Goal: Transaction & Acquisition: Obtain resource

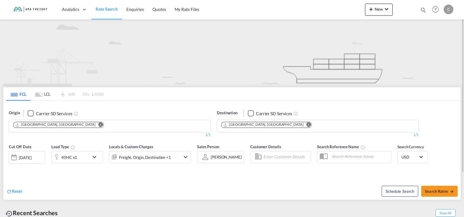
click at [98, 124] on md-icon "Remove" at bounding box center [100, 125] width 5 height 5
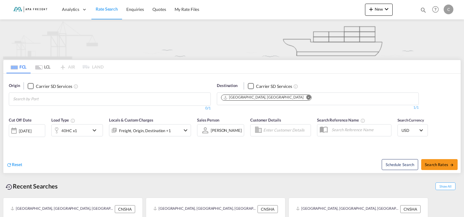
click at [52, 100] on input "Chips input." at bounding box center [42, 99] width 58 height 10
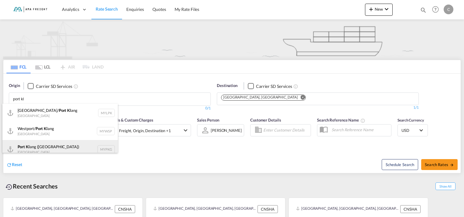
type input "port kl"
click at [46, 148] on div "Port Kl ang (Pelabuhan Klang) Malaysia MYPKG" at bounding box center [59, 149] width 115 height 18
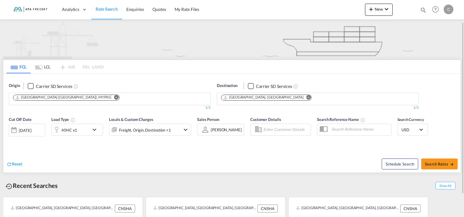
click at [83, 127] on div "40HC x1" at bounding box center [71, 130] width 38 height 12
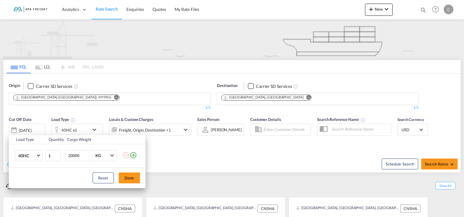
click at [130, 154] on md-icon "icon-minus-circle-outline" at bounding box center [125, 155] width 7 height 7
click at [132, 155] on md-icon "icon-plus-circle-outline" at bounding box center [133, 155] width 7 height 7
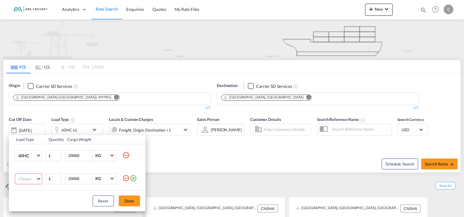
click at [38, 178] on md-select "Choose 20GP 40GP 40HC 45HC 20RE 40RE 40HR 20OT 40OT 20FR 40FR 40NR 20NR 45S 20T…" at bounding box center [28, 179] width 27 height 11
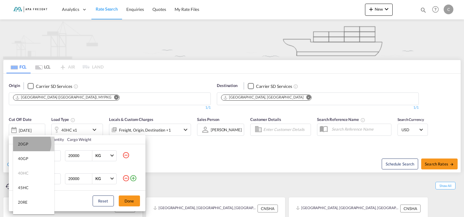
click at [29, 143] on md-option "20GP" at bounding box center [33, 144] width 41 height 15
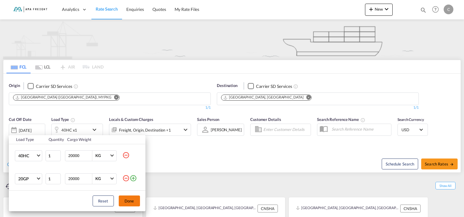
click at [133, 199] on button "Done" at bounding box center [129, 201] width 21 height 11
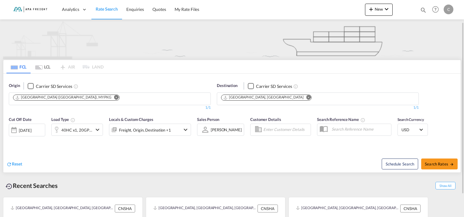
click at [31, 128] on div "[DATE]" at bounding box center [25, 130] width 12 height 5
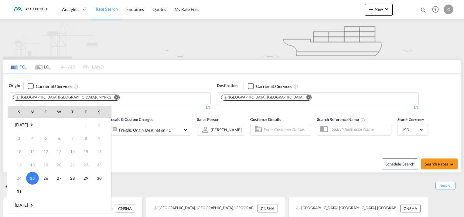
scroll to position [30, 0]
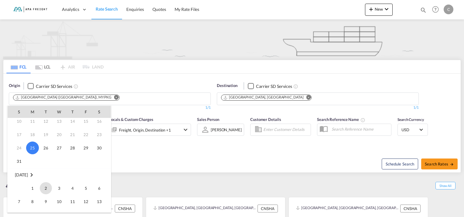
click at [47, 186] on span "2" at bounding box center [46, 188] width 12 height 12
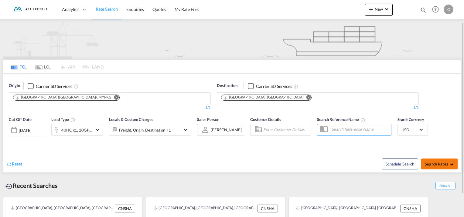
click at [428, 159] on button "Search Rates" at bounding box center [439, 164] width 36 height 11
click at [437, 163] on span "Search Rates" at bounding box center [438, 164] width 29 height 5
click at [211, 146] on div "Reset Schedule Search Search Rates" at bounding box center [231, 159] width 457 height 26
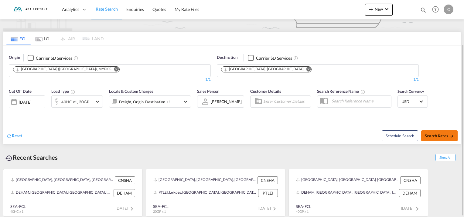
click at [445, 136] on span "Search Rates" at bounding box center [438, 135] width 29 height 5
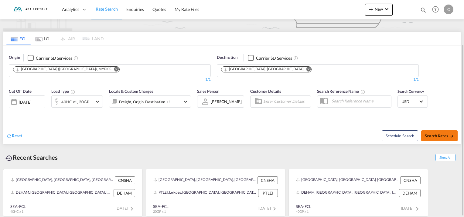
click at [445, 136] on span "Search Rates" at bounding box center [438, 135] width 29 height 5
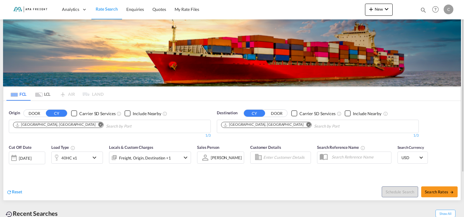
click at [94, 124] on button "Remove" at bounding box center [98, 125] width 9 height 6
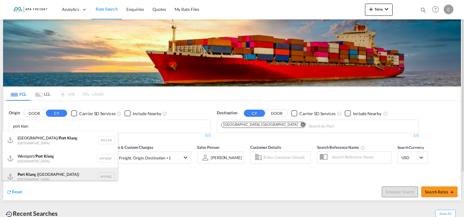
type input "port klan"
click at [44, 174] on div "Port Klan g ([GEOGRAPHIC_DATA]) [GEOGRAPHIC_DATA] MYPKG" at bounding box center [59, 177] width 115 height 18
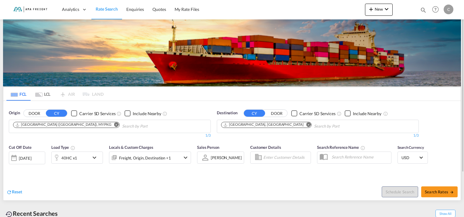
drag, startPoint x: 46, startPoint y: 182, endPoint x: 51, endPoint y: 180, distance: 4.9
click at [80, 159] on div "40HC x1" at bounding box center [71, 158] width 38 height 12
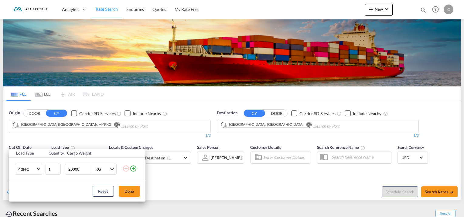
click at [133, 168] on md-icon "icon-plus-circle-outline" at bounding box center [133, 168] width 7 height 7
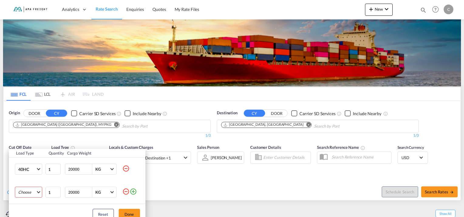
click at [30, 194] on md-select "Choose 20GP 40GP 40HC 45HC 20RE 40RE 40HR 20OT 40OT 20FR 40FR 40NR 20NR 45S 20T…" at bounding box center [28, 192] width 27 height 11
click at [19, 143] on div "20GP" at bounding box center [23, 143] width 10 height 5
click at [127, 209] on div "Reset Done" at bounding box center [77, 214] width 137 height 21
click at [129, 215] on button "Done" at bounding box center [129, 214] width 21 height 11
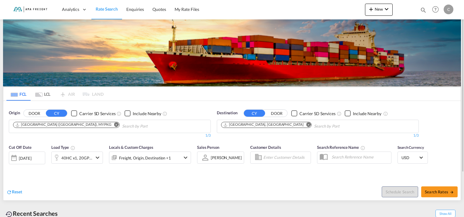
click at [31, 158] on div "[DATE]" at bounding box center [25, 158] width 12 height 5
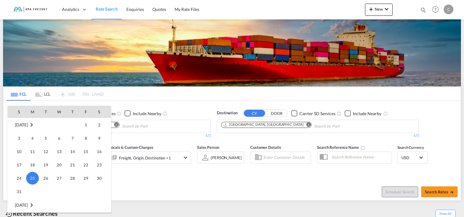
scroll to position [272, 0]
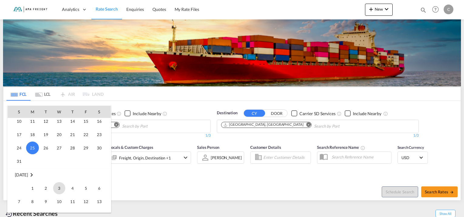
click at [56, 188] on span "3" at bounding box center [59, 188] width 12 height 12
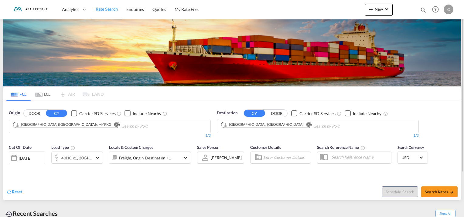
click at [286, 178] on div "Schedule Search Search Rates" at bounding box center [346, 188] width 227 height 23
click at [429, 190] on span "Search Rates" at bounding box center [438, 192] width 29 height 5
type input "MYPKG to DEHAM / [DATE]"
